Goal: Obtain resource: Download file/media

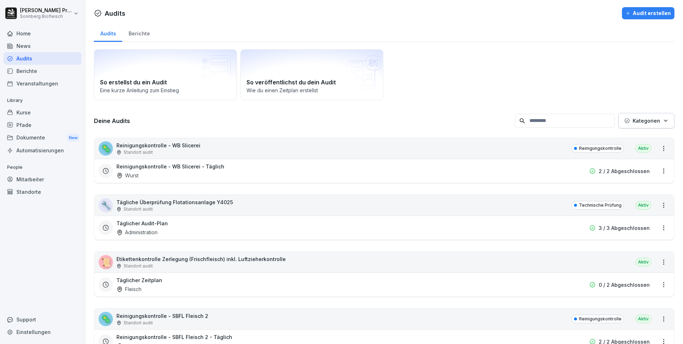
click at [663, 120] on button "Kategorien" at bounding box center [646, 120] width 56 height 15
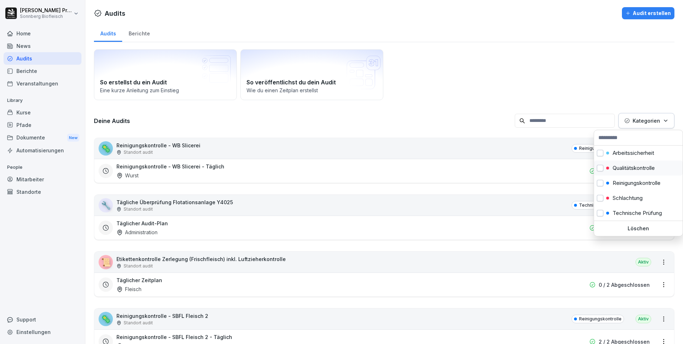
click at [642, 168] on p "Qualitätskontrolle" at bounding box center [633, 168] width 42 height 6
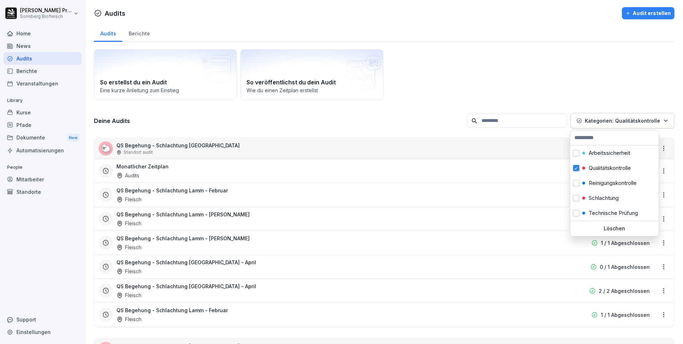
click at [402, 107] on html "[PERSON_NAME] Sonnberg Biofleisch Home News Audits Berichte Veranstaltungen Lib…" at bounding box center [341, 172] width 683 height 344
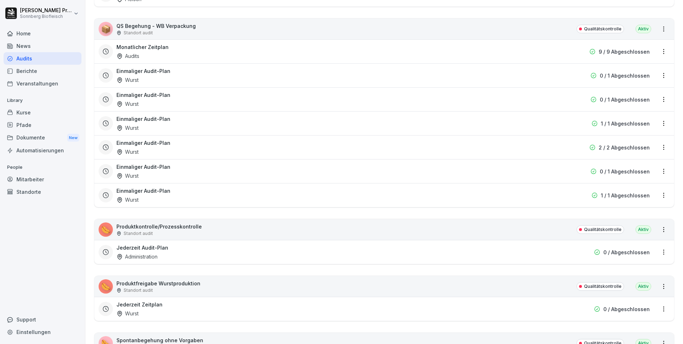
scroll to position [1411, 0]
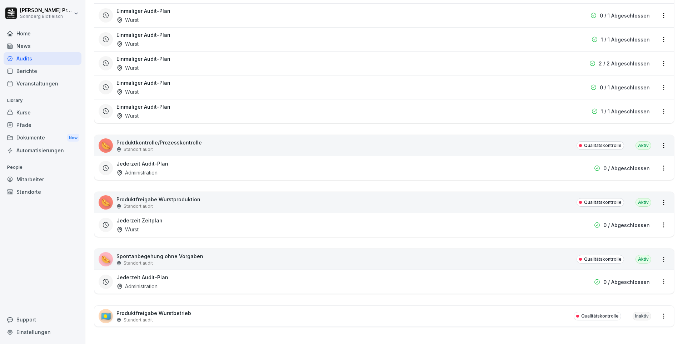
click at [209, 143] on div "🌭 Produktkontrolle/Prozesskontrolle Standort audit Qualitätskontrolle Aktiv" at bounding box center [384, 145] width 580 height 21
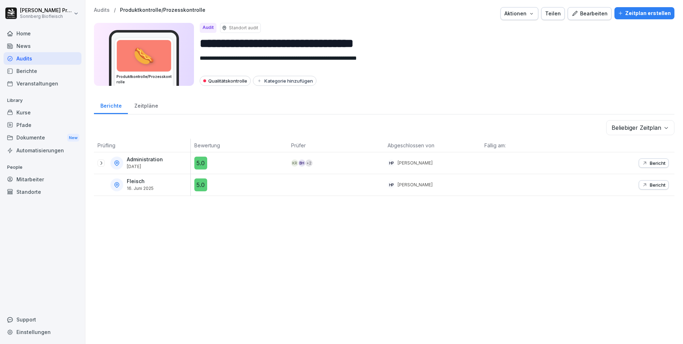
drag, startPoint x: 101, startPoint y: 162, endPoint x: 98, endPoint y: 156, distance: 5.9
click at [100, 162] on icon at bounding box center [101, 163] width 6 height 6
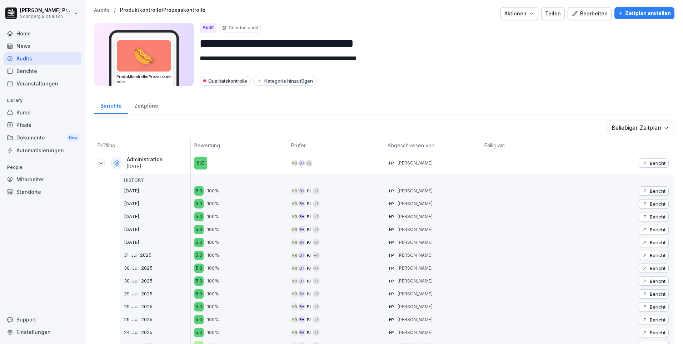
click at [650, 191] on p "Bericht" at bounding box center [658, 191] width 16 height 6
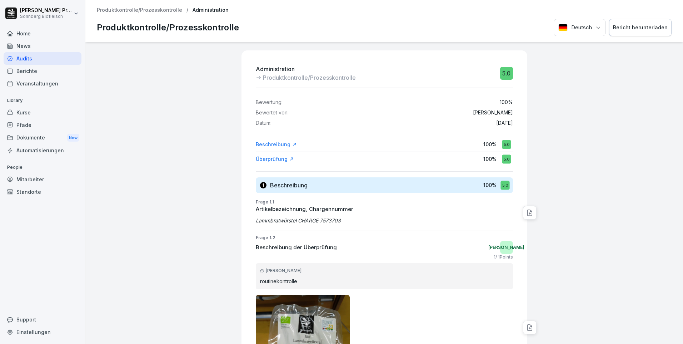
click at [628, 32] on button "Bericht herunterladen" at bounding box center [640, 27] width 62 height 17
click at [163, 11] on p "Produktkontrolle/Prozesskontrolle" at bounding box center [139, 10] width 85 height 6
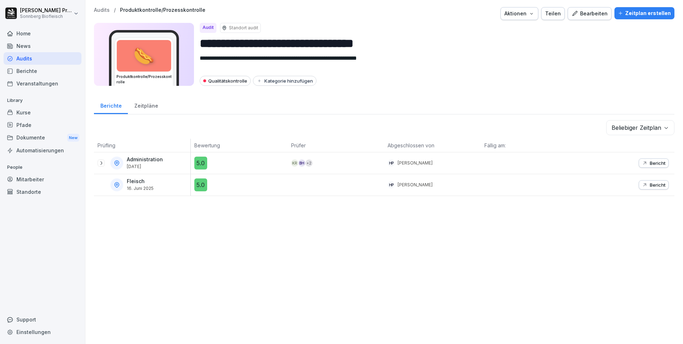
click at [98, 162] on icon at bounding box center [101, 163] width 6 height 6
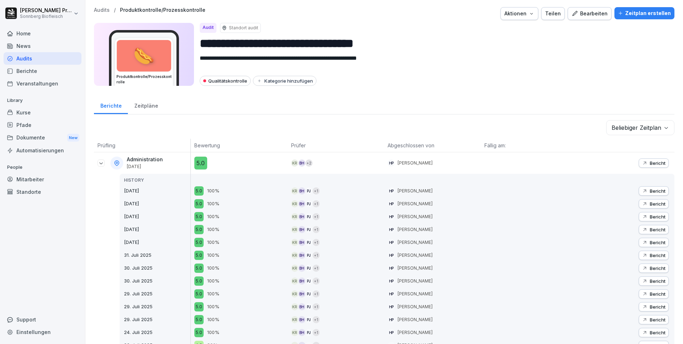
click at [657, 164] on p "Bericht" at bounding box center [658, 163] width 16 height 6
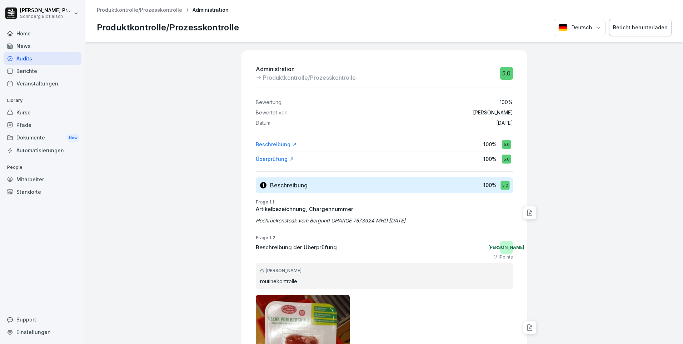
scroll to position [179, 0]
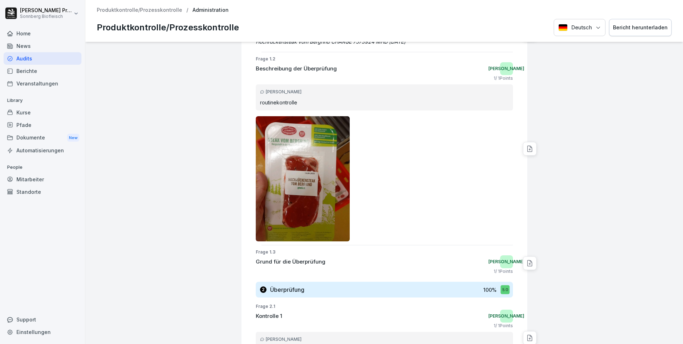
click at [629, 28] on div "Bericht herunterladen" at bounding box center [640, 28] width 55 height 8
